Goal: Information Seeking & Learning: Learn about a topic

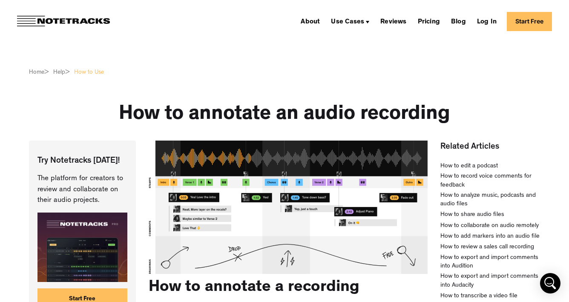
scroll to position [4, 0]
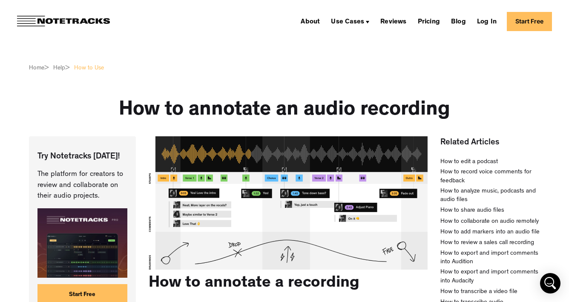
click at [96, 23] on img at bounding box center [63, 21] width 93 height 11
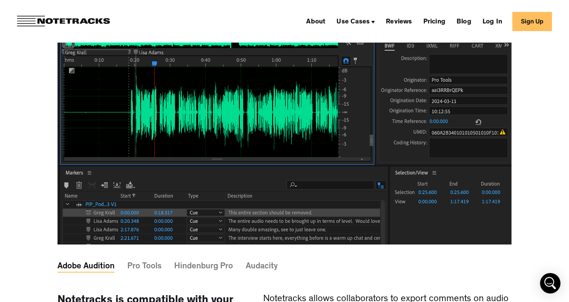
scroll to position [2444, 0]
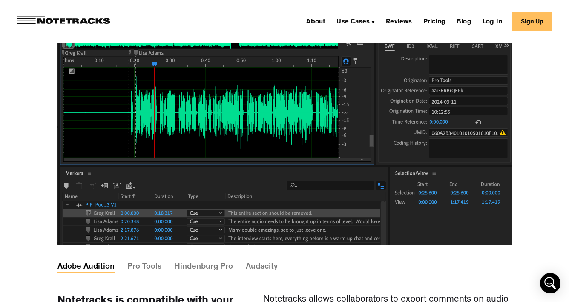
click at [43, 65] on div "Adobe Audition Pro Tools Hindenburg Pro Audacity Notetracks is compatible with …" at bounding box center [284, 191] width 569 height 383
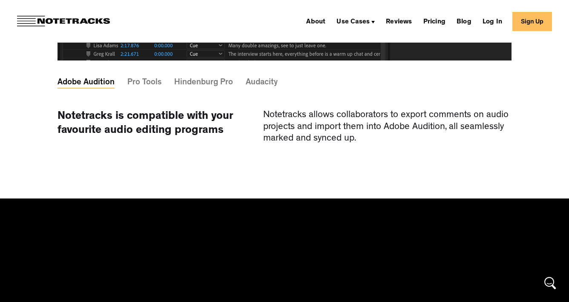
scroll to position [2628, 0]
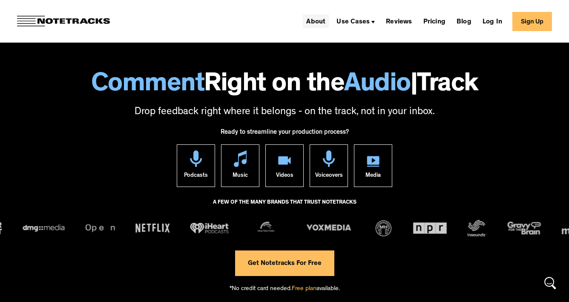
click at [318, 20] on link "About" at bounding box center [316, 21] width 26 height 14
